Goal: Information Seeking & Learning: Learn about a topic

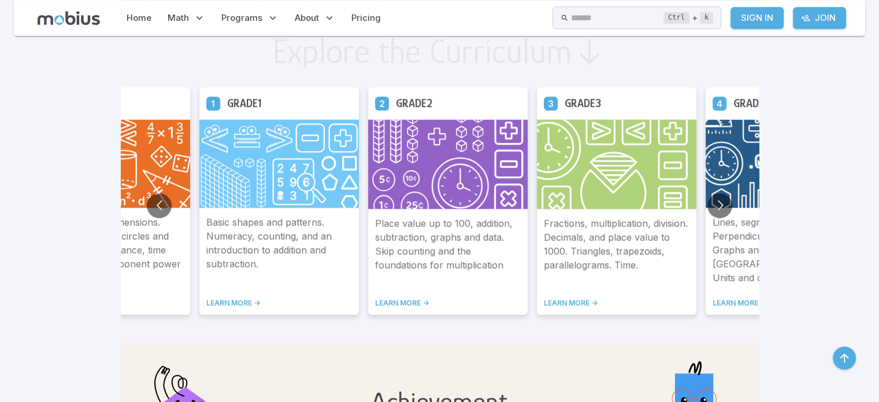
scroll to position [649, 0]
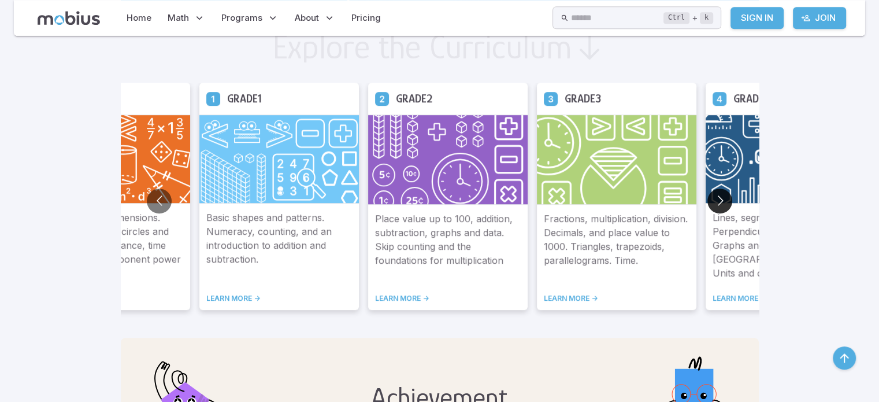
click at [720, 189] on button "Go to next slide" at bounding box center [719, 200] width 25 height 25
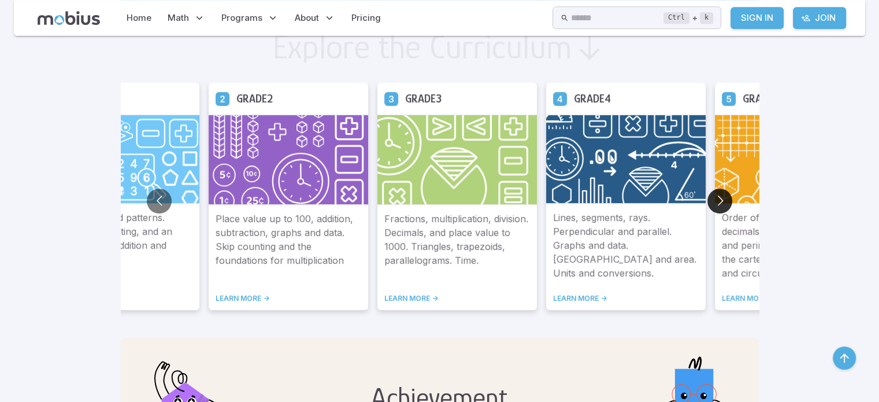
click at [720, 189] on button "Go to next slide" at bounding box center [719, 200] width 25 height 25
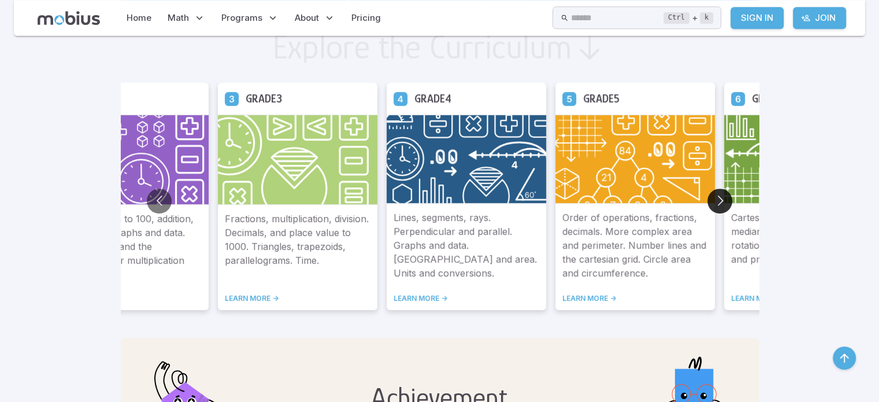
click at [720, 189] on button "Go to next slide" at bounding box center [719, 200] width 25 height 25
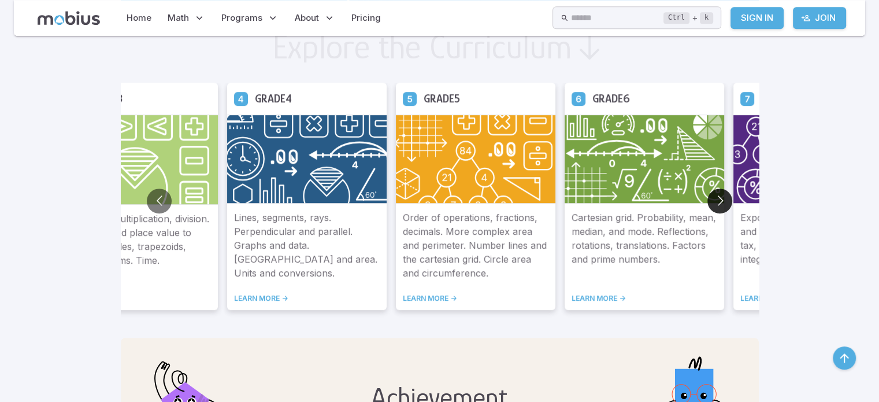
click at [720, 189] on button "Go to next slide" at bounding box center [719, 200] width 25 height 25
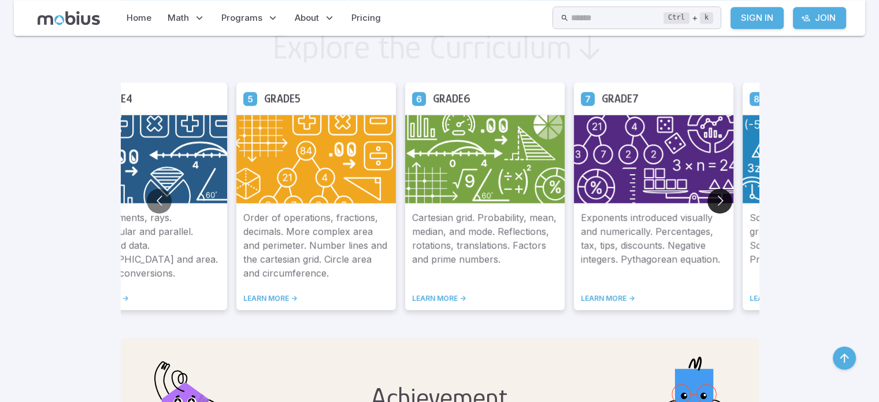
click at [720, 189] on button "Go to next slide" at bounding box center [719, 200] width 25 height 25
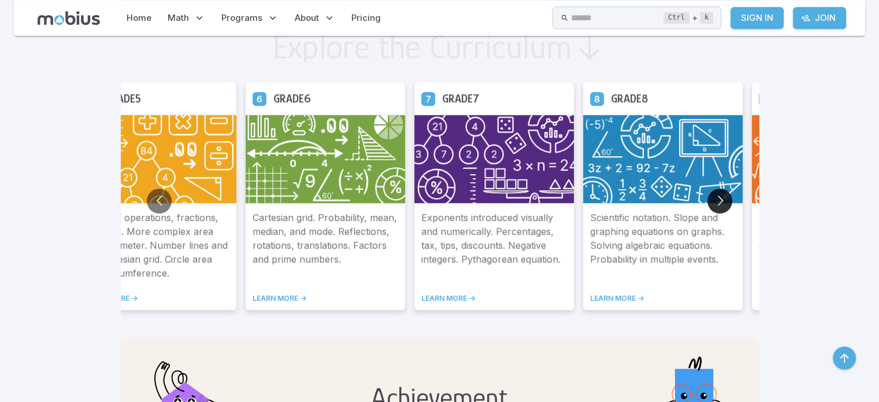
click at [720, 189] on button "Go to next slide" at bounding box center [719, 200] width 25 height 25
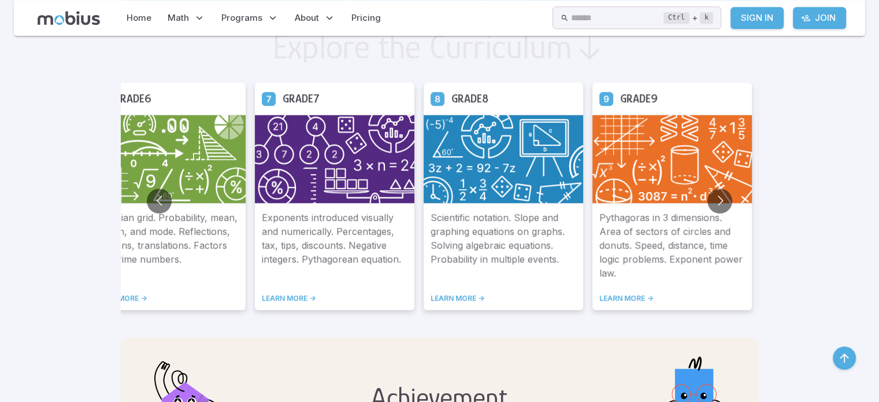
click at [635, 151] on img at bounding box center [672, 158] width 160 height 89
click at [635, 252] on p "Pythagoras in 3 dimensions. Area of sectors of circles and donuts. Speed, dista…" at bounding box center [672, 244] width 146 height 69
click at [630, 300] on link "LEARN MORE ->" at bounding box center [672, 298] width 146 height 9
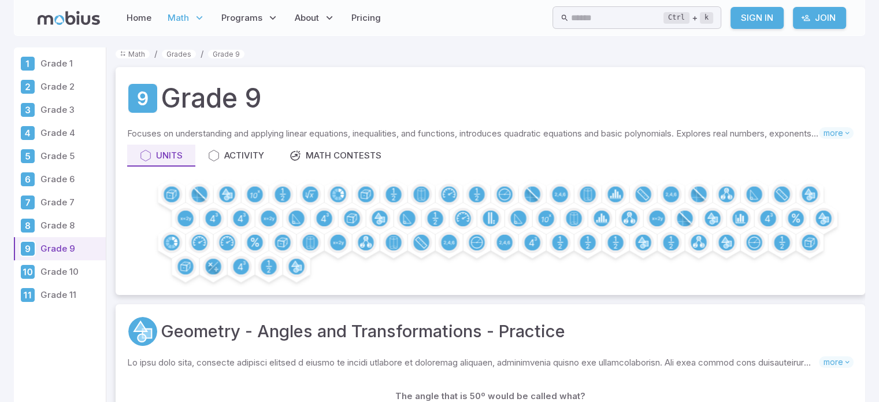
click at [67, 244] on p "Grade 9" at bounding box center [70, 248] width 61 height 13
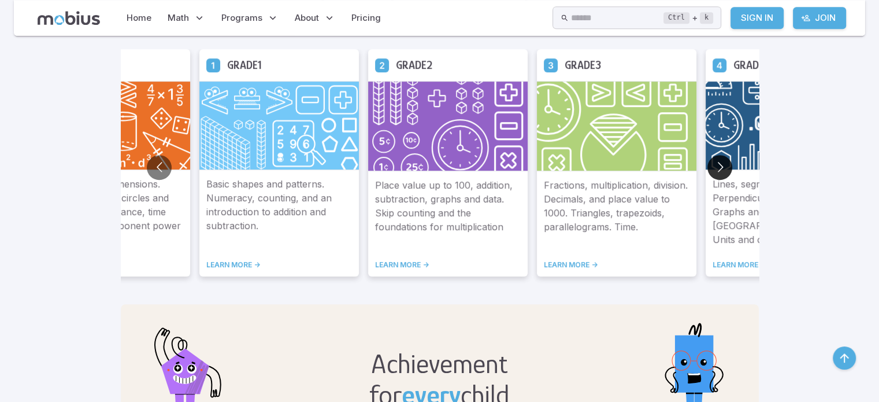
click at [714, 168] on button "Go to next slide" at bounding box center [719, 167] width 25 height 25
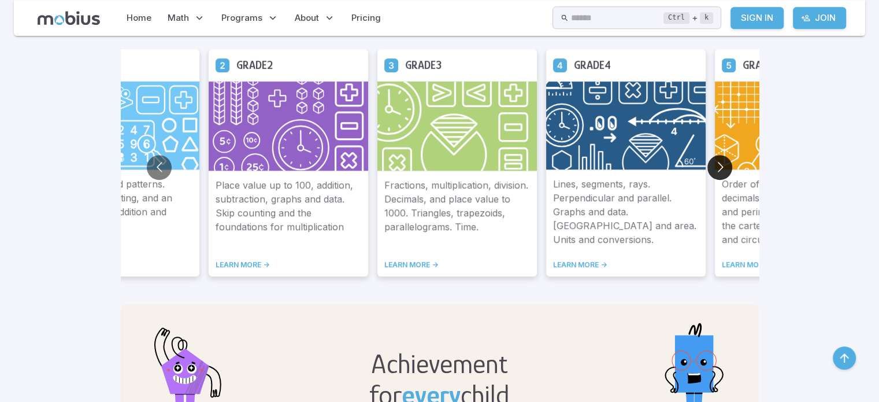
click at [714, 168] on button "Go to next slide" at bounding box center [719, 167] width 25 height 25
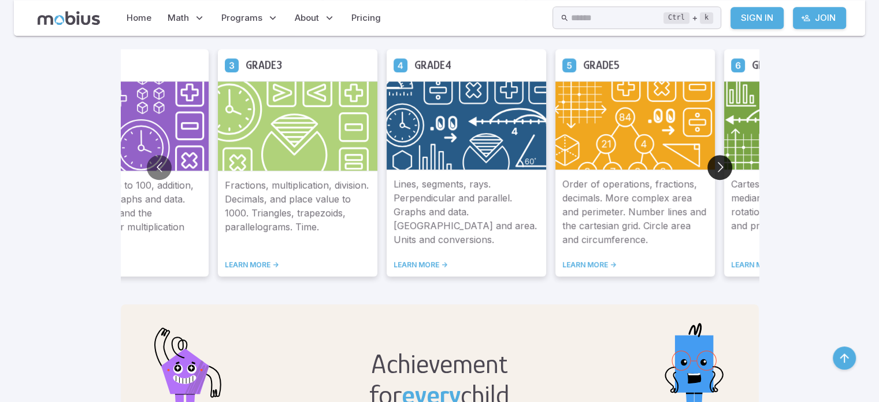
click at [714, 168] on button "Go to next slide" at bounding box center [719, 167] width 25 height 25
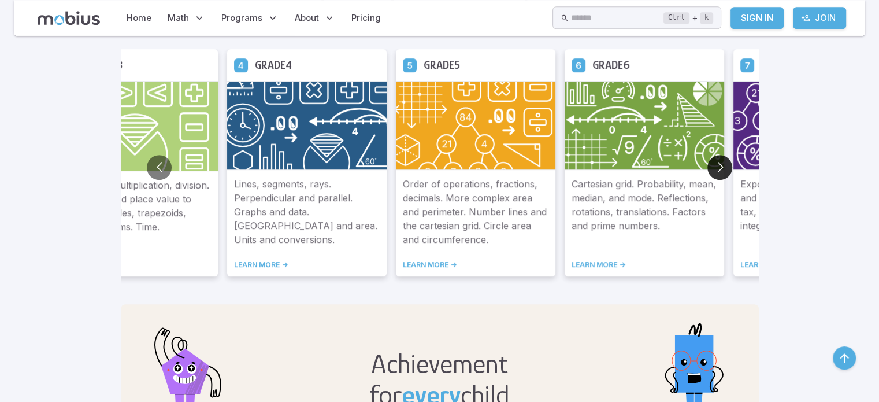
click at [714, 168] on button "Go to next slide" at bounding box center [719, 167] width 25 height 25
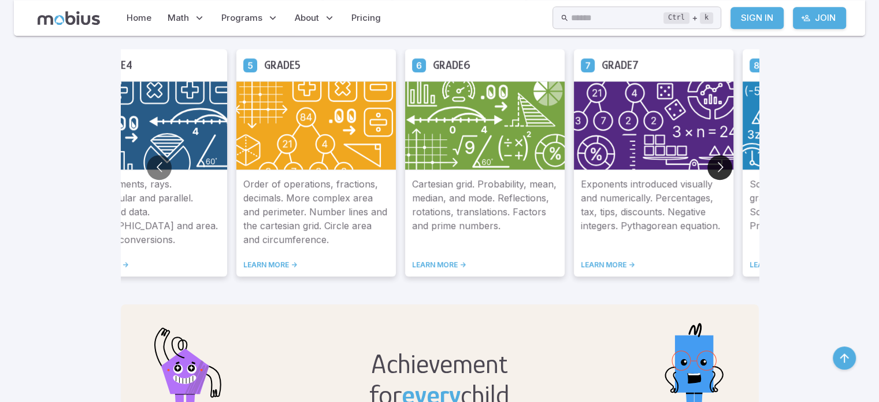
click at [714, 168] on button "Go to next slide" at bounding box center [719, 167] width 25 height 25
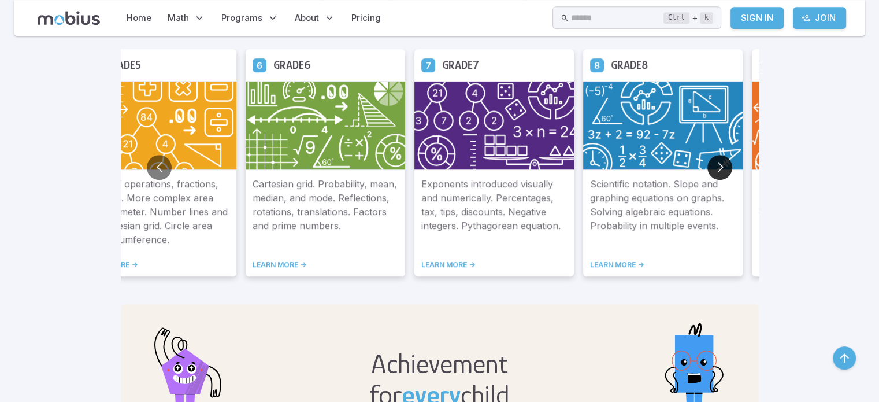
click at [714, 168] on button "Go to next slide" at bounding box center [719, 167] width 25 height 25
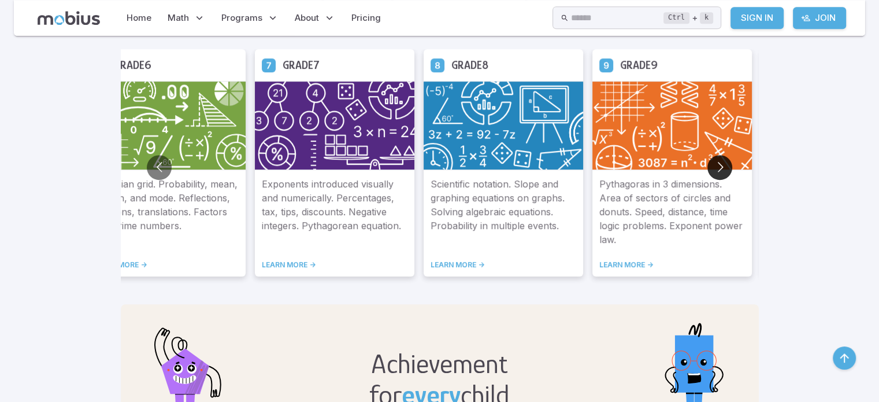
click at [714, 168] on button "Go to next slide" at bounding box center [719, 167] width 25 height 25
click at [624, 262] on link "LEARN MORE ->" at bounding box center [672, 264] width 146 height 9
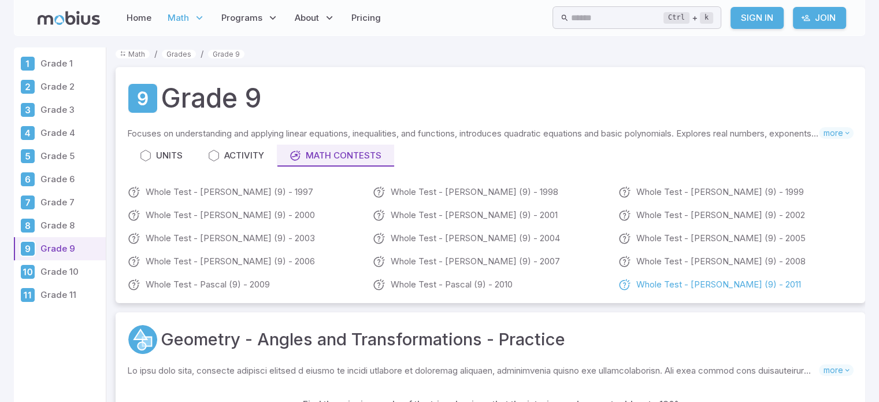
click at [687, 287] on link "Whole Test - Pascal (9) - 2011" at bounding box center [736, 284] width 236 height 14
